Goal: Transaction & Acquisition: Subscribe to service/newsletter

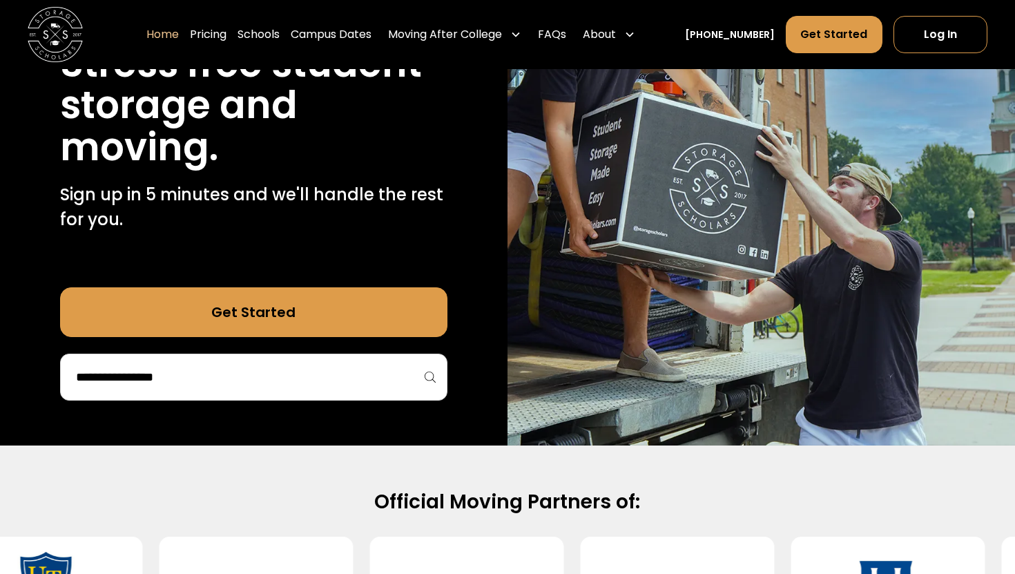
scroll to position [363, 0]
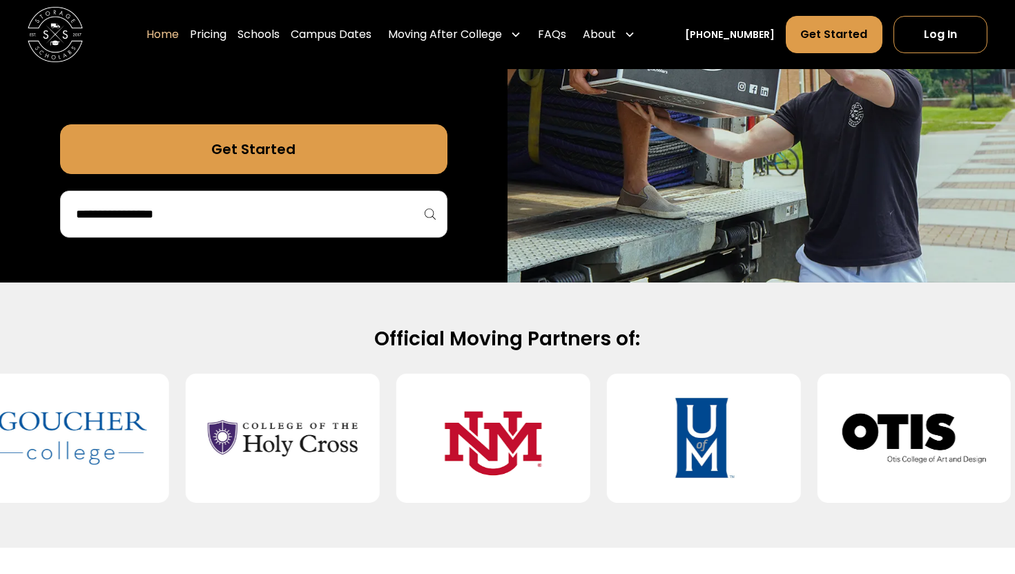
click at [359, 243] on div "75,000 moves since 2017 Stress free student storage and moving. Sign up in 5 mi…" at bounding box center [254, 16] width 508 height 531
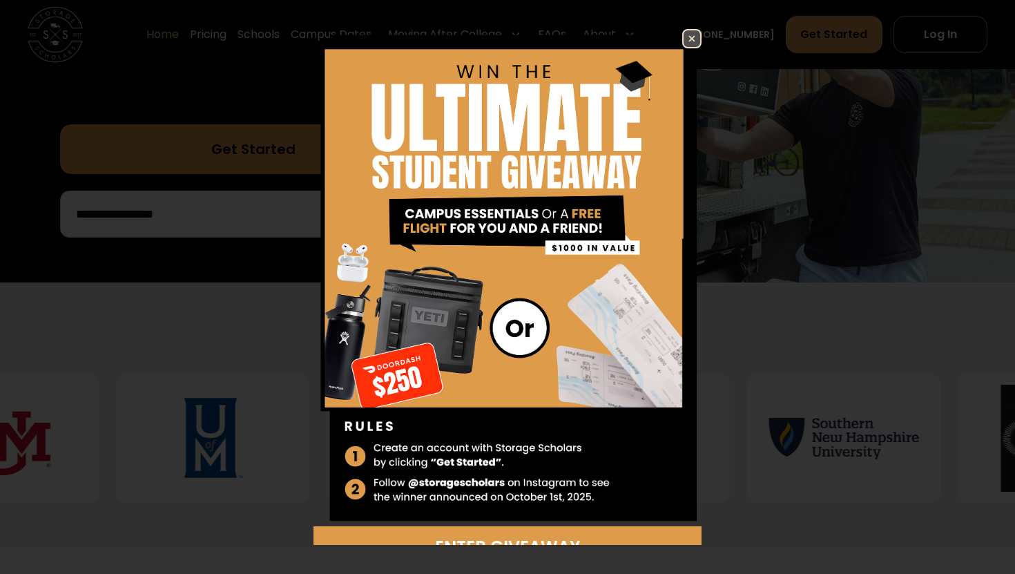
click at [696, 38] on img at bounding box center [692, 38] width 17 height 17
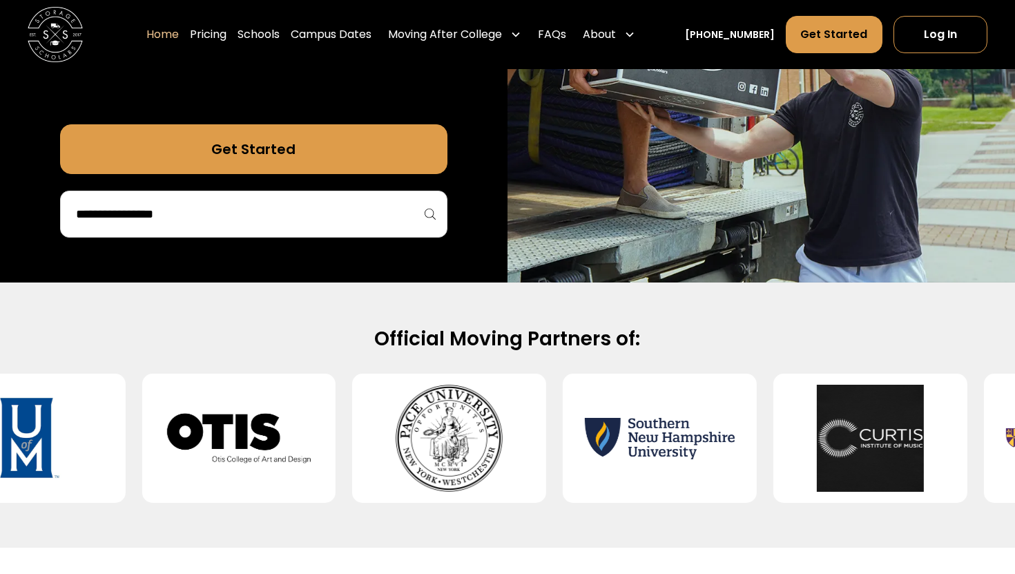
click at [429, 215] on div at bounding box center [253, 214] width 387 height 47
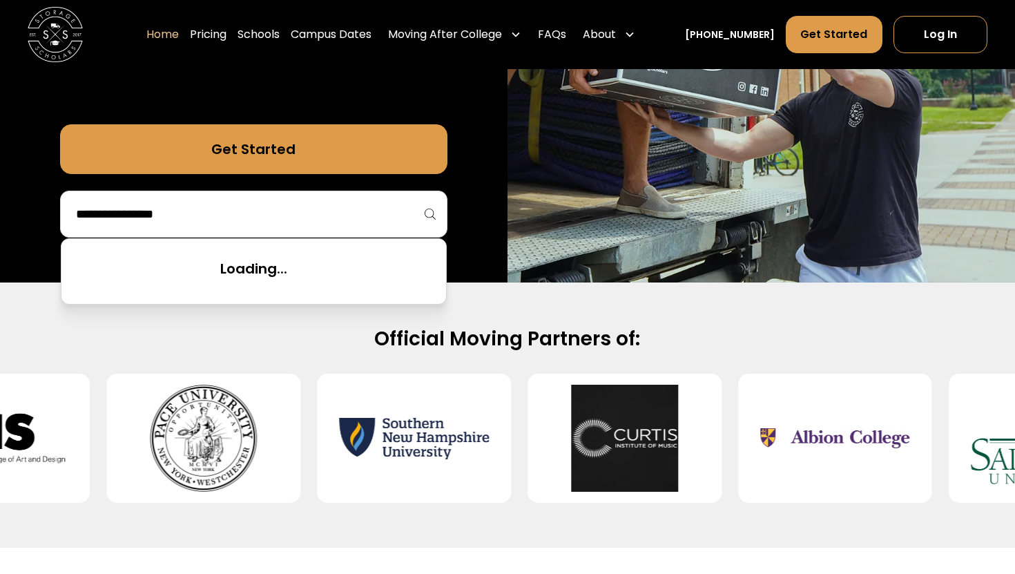
click at [278, 212] on input "search" at bounding box center [254, 213] width 358 height 23
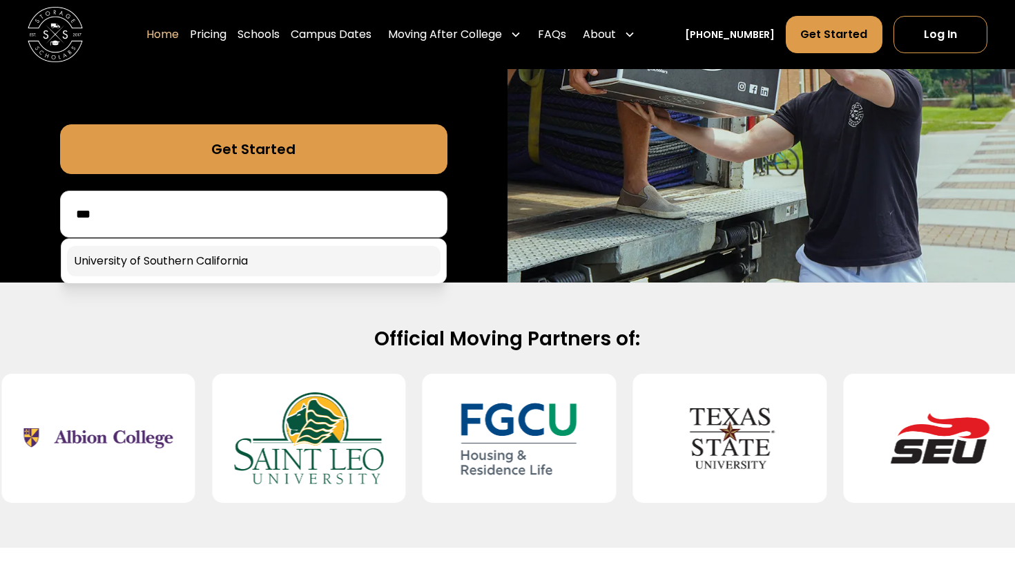
type input "***"
click at [244, 257] on link at bounding box center [254, 261] width 374 height 30
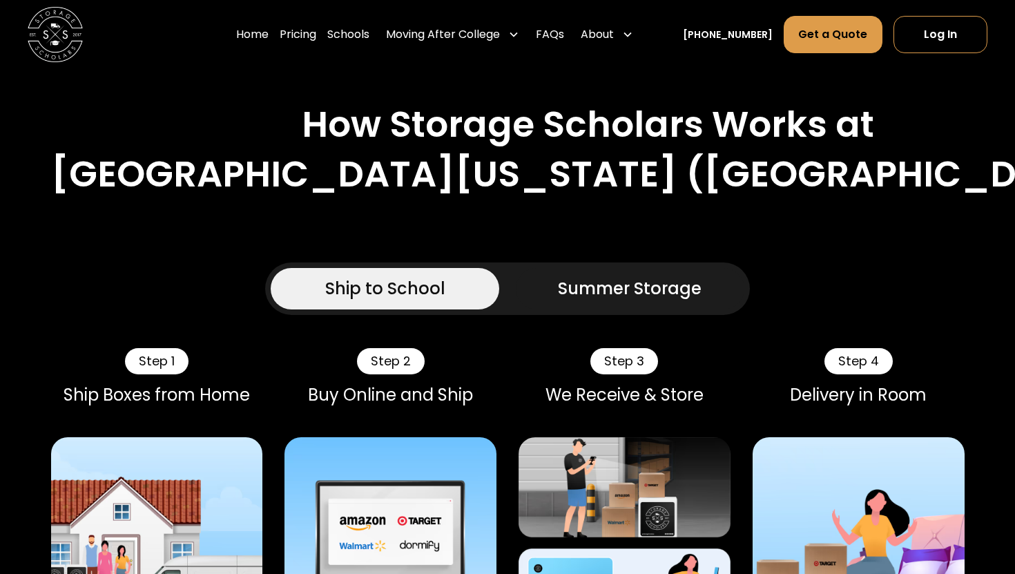
scroll to position [807, 0]
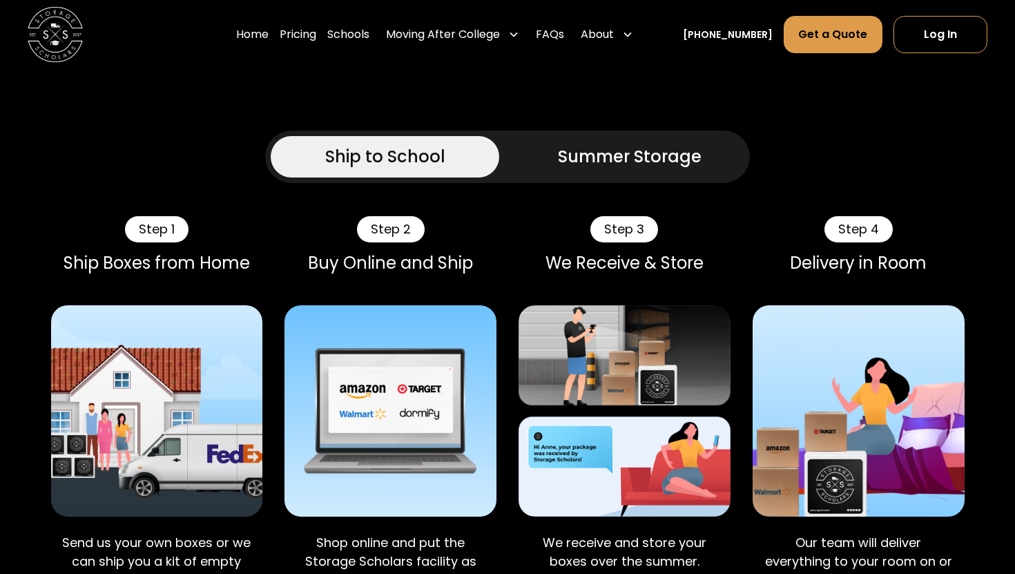
click at [596, 162] on div "Summer Storage" at bounding box center [630, 156] width 144 height 25
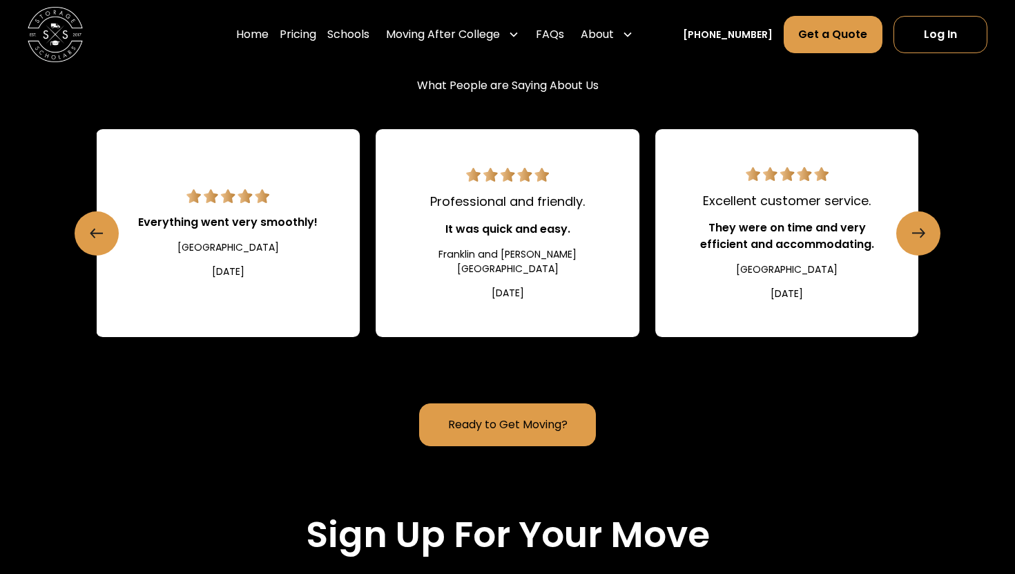
scroll to position [2350, 0]
